Goal: Task Accomplishment & Management: Manage account settings

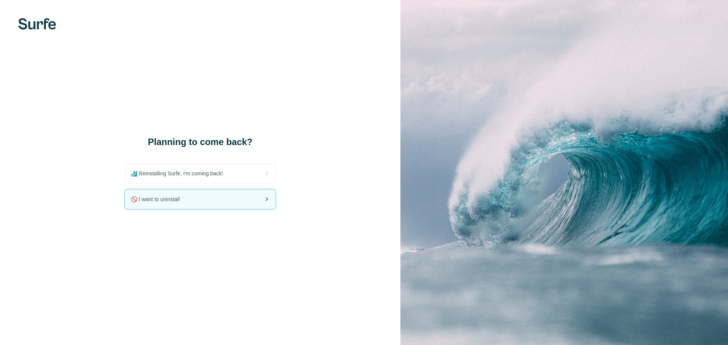
click at [188, 190] on div "🚫 I want to uninstall" at bounding box center [200, 200] width 151 height 20
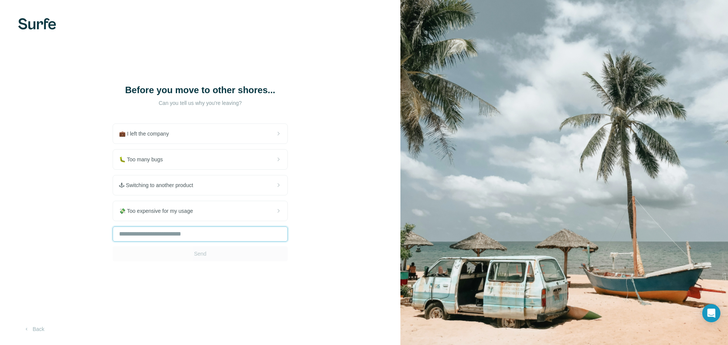
click at [147, 234] on input "text" at bounding box center [200, 234] width 175 height 15
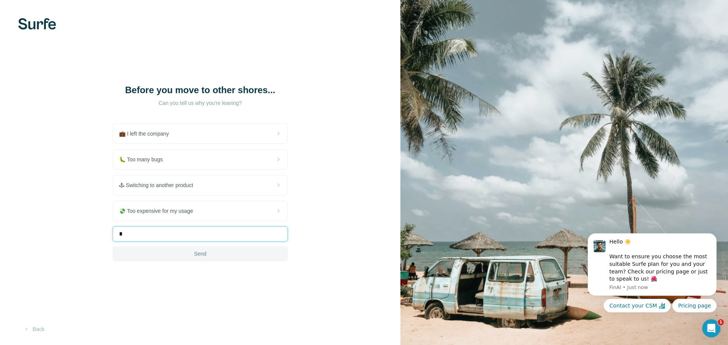
type input "*"
click at [236, 250] on button "Send" at bounding box center [200, 254] width 175 height 15
click at [402, 269] on img at bounding box center [564, 172] width 328 height 345
